Goal: Find specific page/section: Find specific page/section

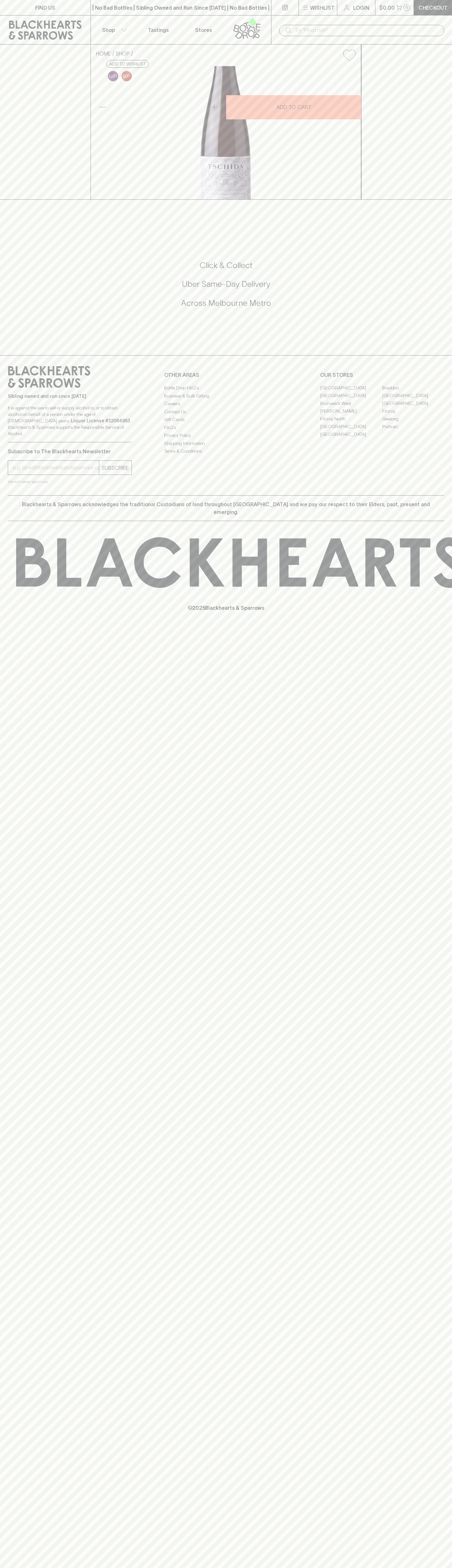
click at [413, 399] on link "[GEOGRAPHIC_DATA]" at bounding box center [413, 395] width 62 height 8
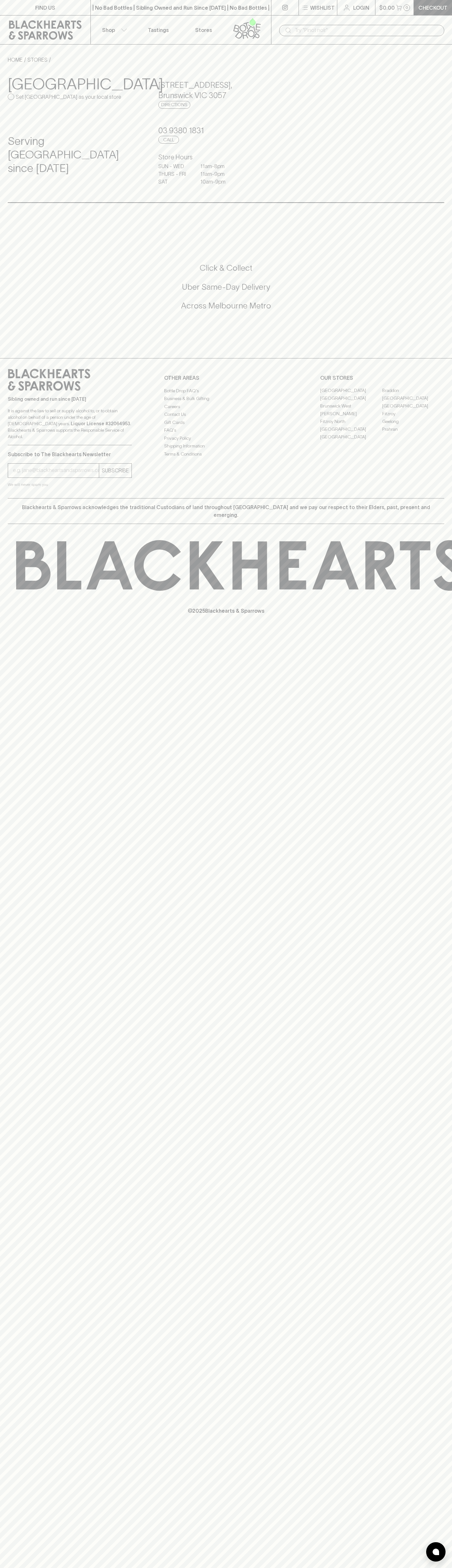
click at [60, 10] on link "FIND US" at bounding box center [45, 7] width 90 height 15
click at [424, 901] on div "FIND US | No Bad Bottles | Sibling Owned and Run Since 2006 | No Bad Bottles | …" at bounding box center [226, 784] width 452 height 1568
click at [252, 1567] on html "FIND US | No Bad Bottles | Sibling Owned and Run Since 2006 | No Bad Bottles | …" at bounding box center [226, 784] width 452 height 1568
click at [4, 1567] on div "FIND US | No Bad Bottles | Sibling Owned and Run Since 2006 | No Bad Bottles | …" at bounding box center [226, 784] width 452 height 1568
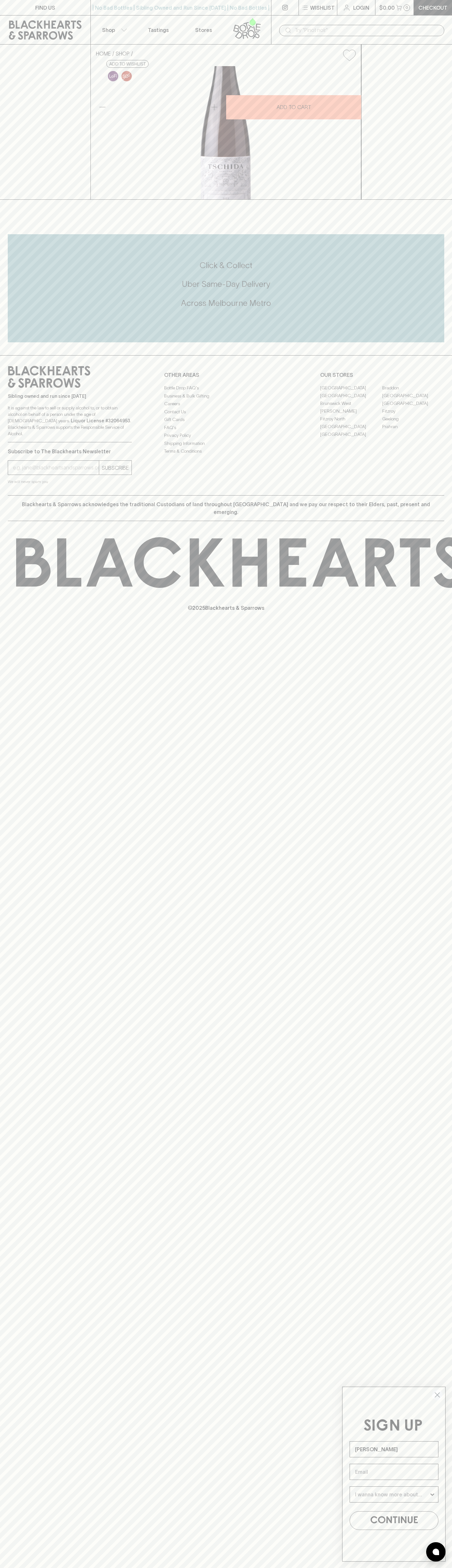
type input "[PERSON_NAME]"
